Goal: Task Accomplishment & Management: Manage account settings

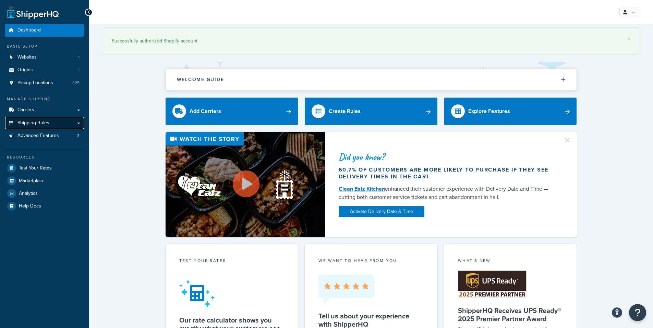
click at [37, 126] on span "Shipping Rules" at bounding box center [33, 123] width 32 height 6
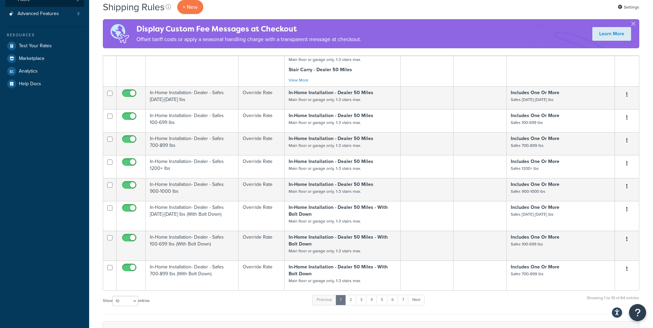
scroll to position [214, 0]
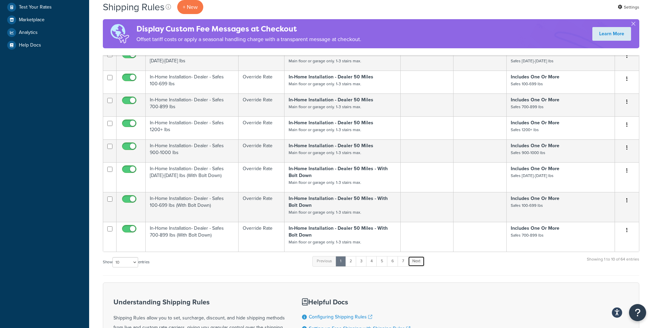
click at [417, 265] on link "Next" at bounding box center [416, 261] width 17 height 10
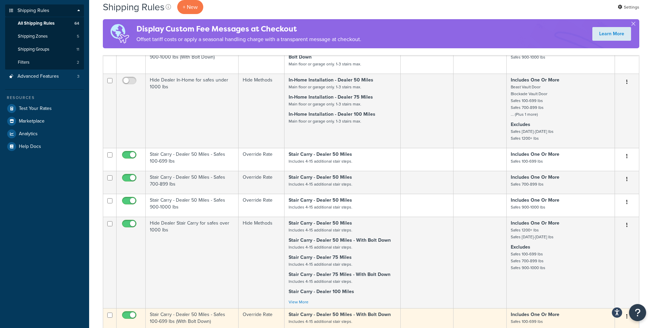
scroll to position [112, 0]
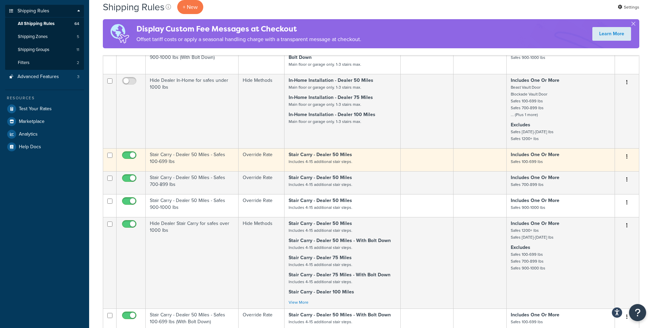
click at [626, 158] on button "button" at bounding box center [627, 157] width 10 height 11
click at [595, 171] on link "Edit" at bounding box center [604, 170] width 54 height 14
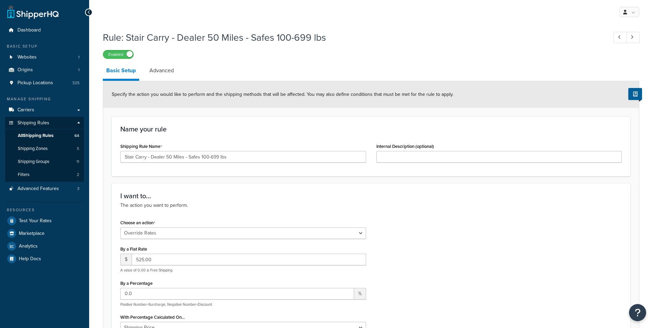
select select "OVERRIDE"
select select "ITEM"
click at [166, 74] on link "Advanced" at bounding box center [161, 70] width 31 height 16
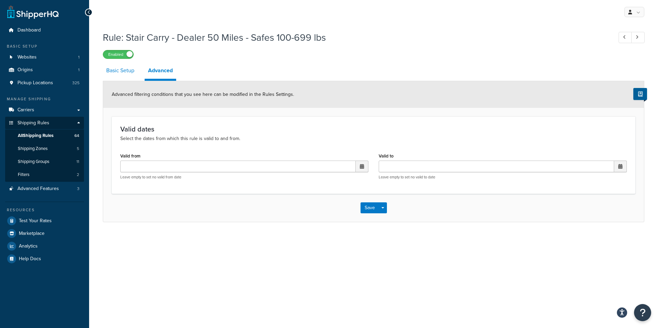
click at [124, 73] on link "Basic Setup" at bounding box center [120, 70] width 35 height 16
select select "OVERRIDE"
select select "ITEM"
select select "OVERRIDE"
select select "ITEM"
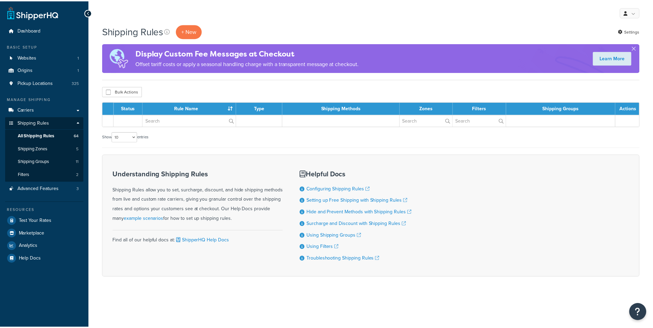
scroll to position [112, 0]
